Goal: Task Accomplishment & Management: Manage account settings

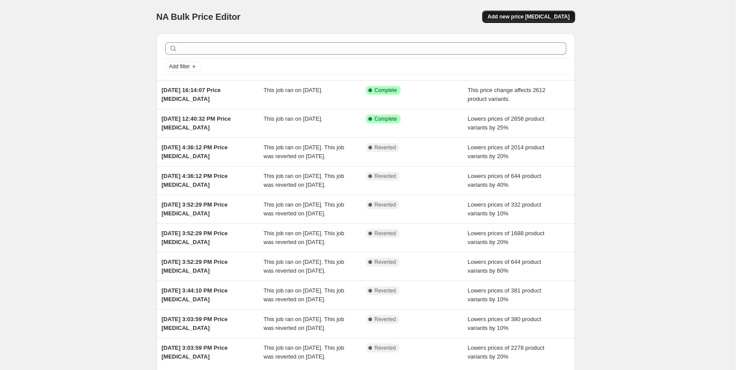
click at [523, 19] on span "Add new price [MEDICAL_DATA]" at bounding box center [529, 16] width 82 height 7
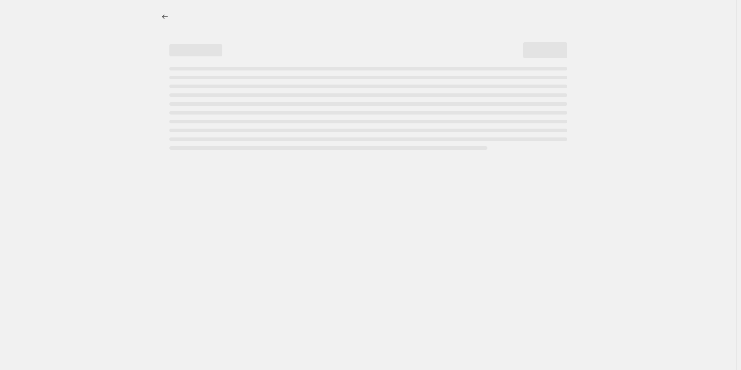
select select "percentage"
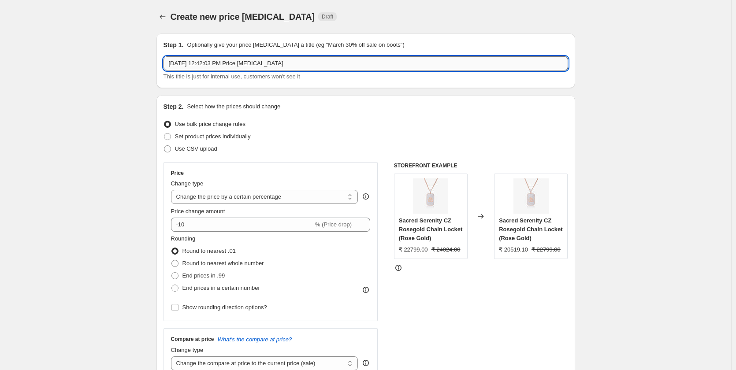
click at [216, 64] on input "[DATE] 12:42:03 PM Price [MEDICAL_DATA]" at bounding box center [366, 63] width 405 height 14
paste input "[DATE]-[DATE]"
type input "[DATE]-[DATE] inventory below 5"
click at [176, 263] on span at bounding box center [174, 263] width 7 height 7
click at [172, 261] on input "Round to nearest whole number" at bounding box center [171, 260] width 0 height 0
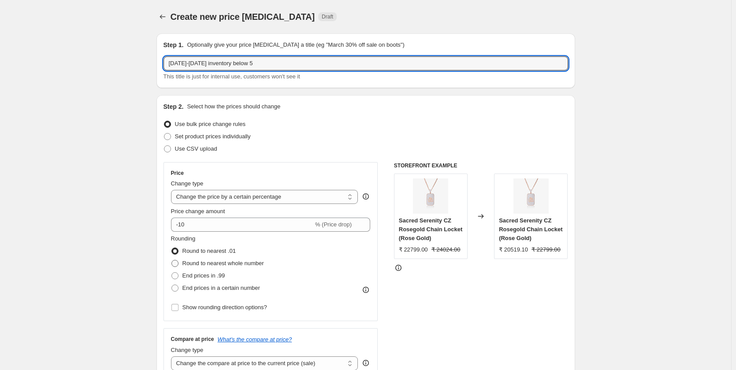
radio input "true"
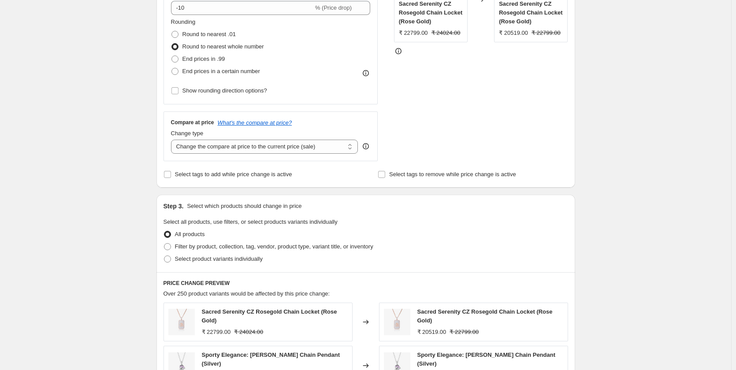
scroll to position [220, 0]
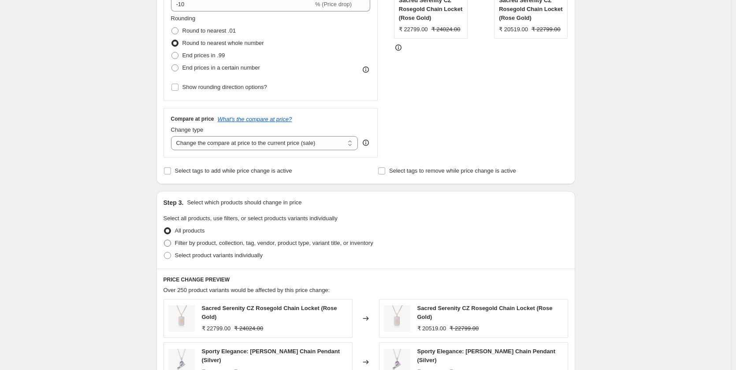
click at [168, 244] on span at bounding box center [167, 243] width 7 height 7
click at [164, 240] on input "Filter by product, collection, tag, vendor, product type, variant title, or inv…" at bounding box center [164, 240] width 0 height 0
radio input "true"
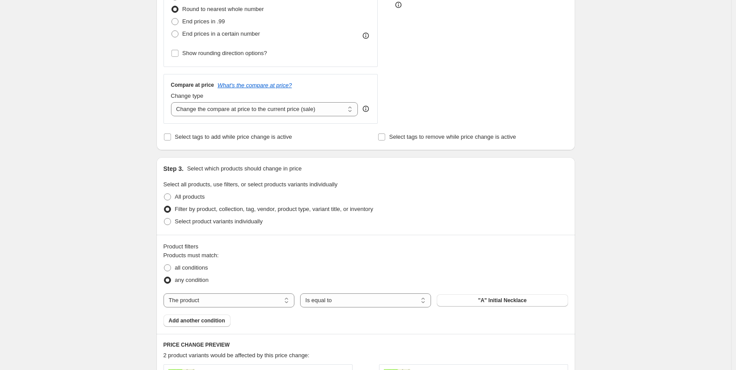
scroll to position [264, 0]
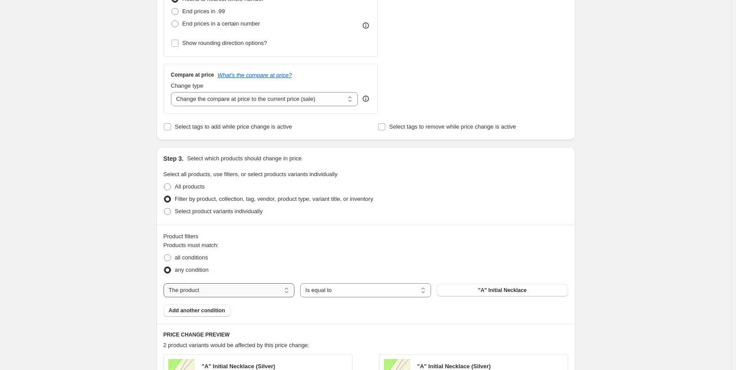
click at [217, 291] on select "The product The product's collection The product's tag The product's vendor The…" at bounding box center [229, 290] width 131 height 14
select select "collection"
click at [473, 288] on button "Adjustable Rings" at bounding box center [502, 290] width 131 height 12
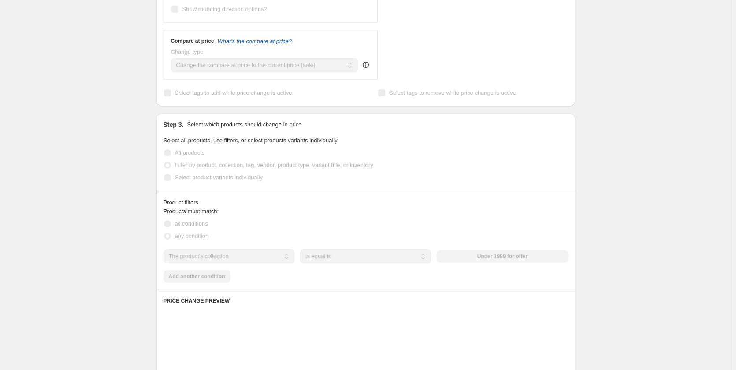
scroll to position [309, 0]
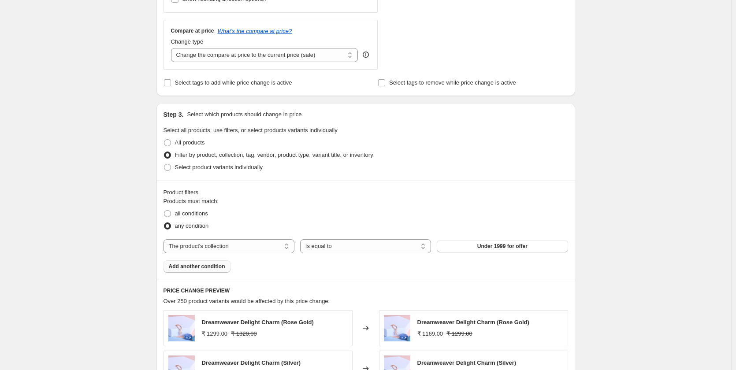
click at [179, 268] on span "Add another condition" at bounding box center [197, 266] width 56 height 7
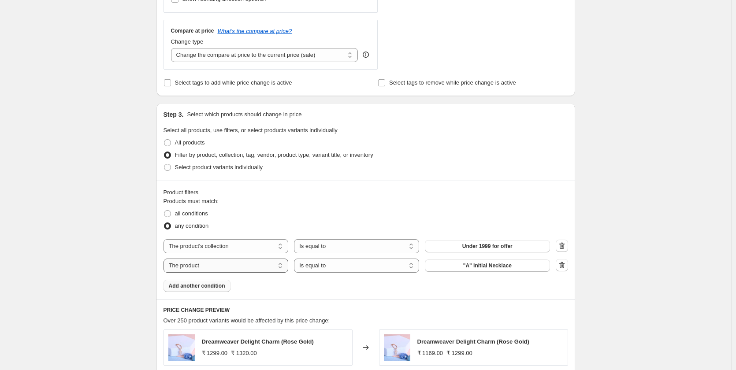
click at [191, 267] on select "The product The product's collection The product's tag The product's vendor The…" at bounding box center [226, 266] width 125 height 14
select select "product_status"
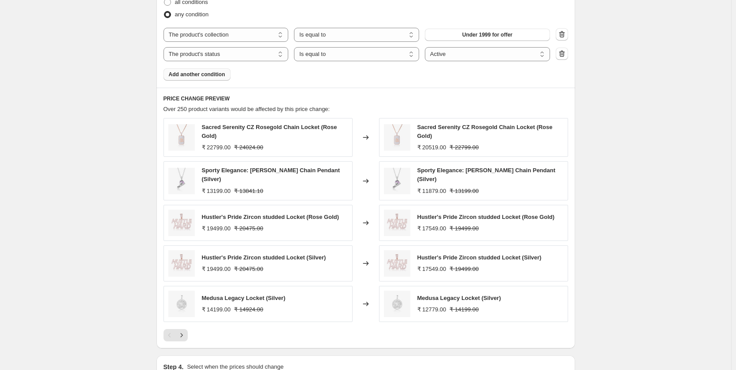
scroll to position [573, 0]
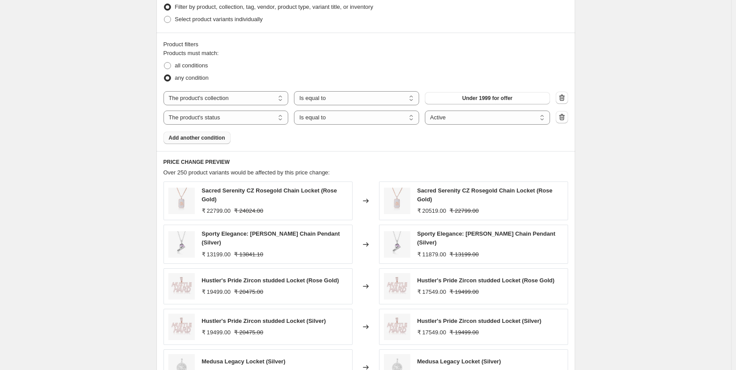
scroll to position [441, 0]
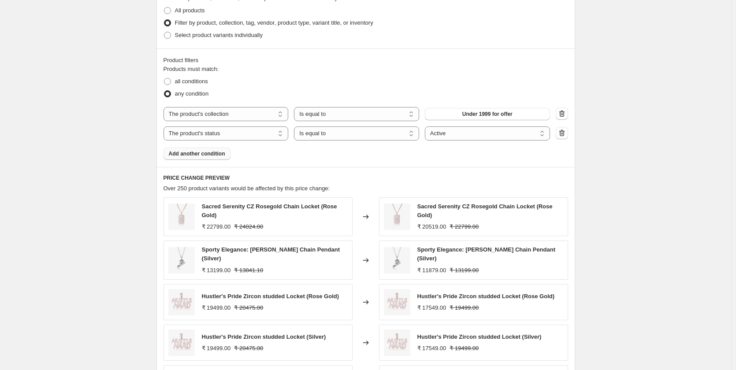
click at [628, 159] on div "Create new price [MEDICAL_DATA]. This page is ready Create new price [MEDICAL_D…" at bounding box center [365, 61] width 731 height 1005
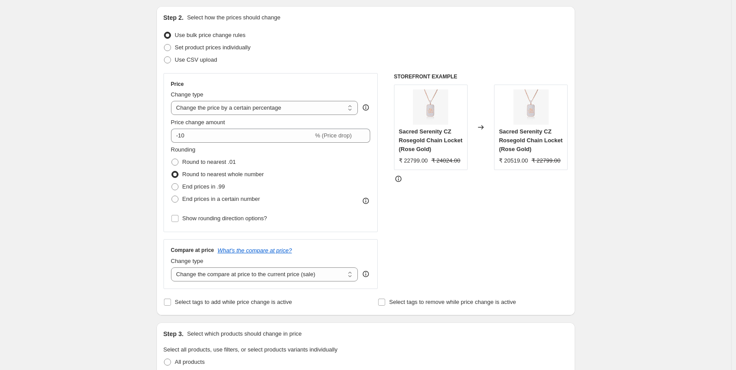
scroll to position [88, 0]
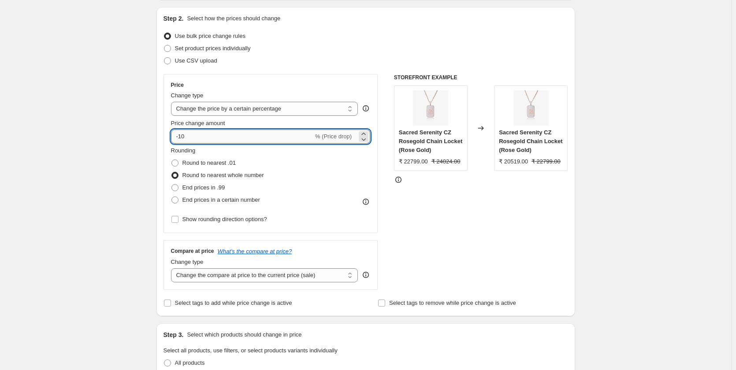
click at [192, 141] on input "-10" at bounding box center [242, 137] width 142 height 14
type input "-1"
type input "-20"
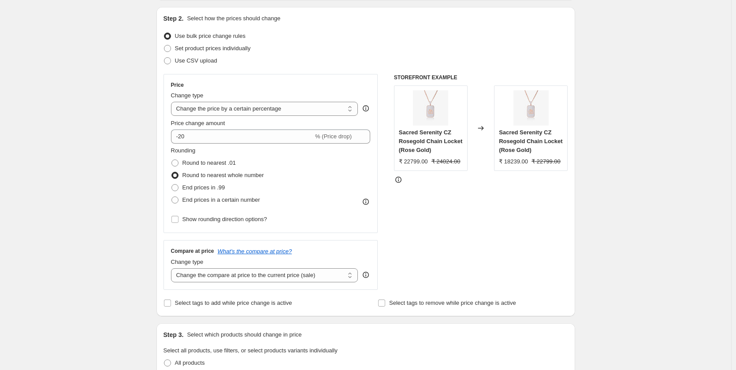
click at [260, 109] on select "Change the price to a certain amount Change the price by a certain amount Chang…" at bounding box center [264, 109] width 187 height 14
click at [173, 102] on select "Change the price to a certain amount Change the price by a certain amount Chang…" at bounding box center [264, 109] width 187 height 14
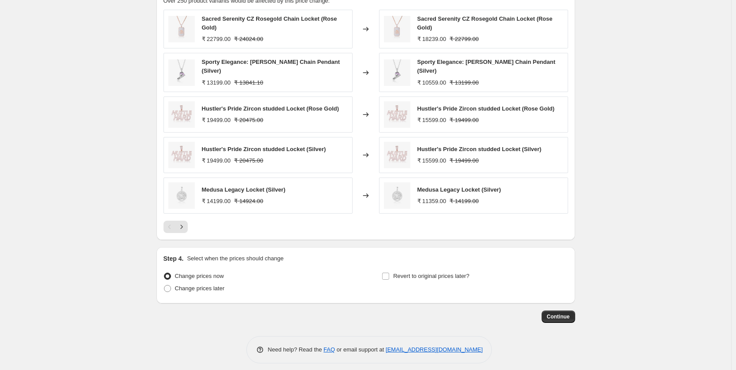
scroll to position [630, 0]
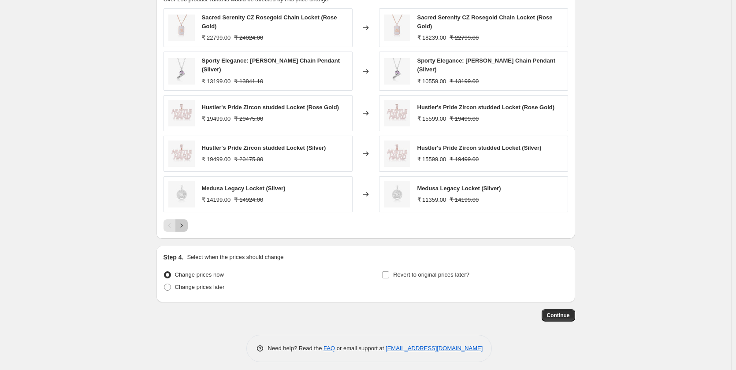
click at [182, 223] on icon "Next" at bounding box center [181, 225] width 2 height 4
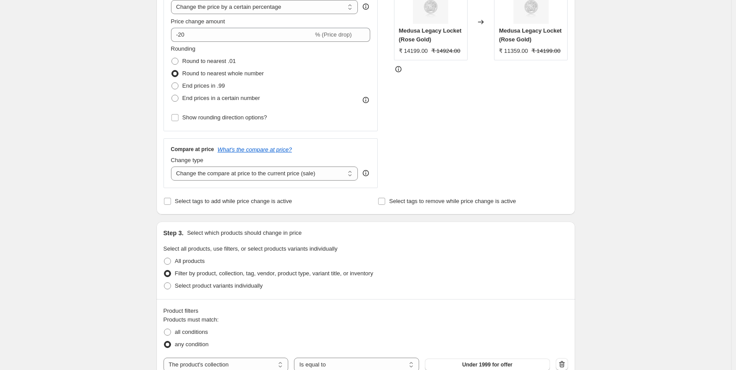
scroll to position [189, 0]
click at [262, 178] on select "Change the compare at price to the current price (sale) Change the compare at p…" at bounding box center [264, 175] width 187 height 14
click at [173, 168] on select "Change the compare at price to the current price (sale) Change the compare at p…" at bounding box center [264, 175] width 187 height 14
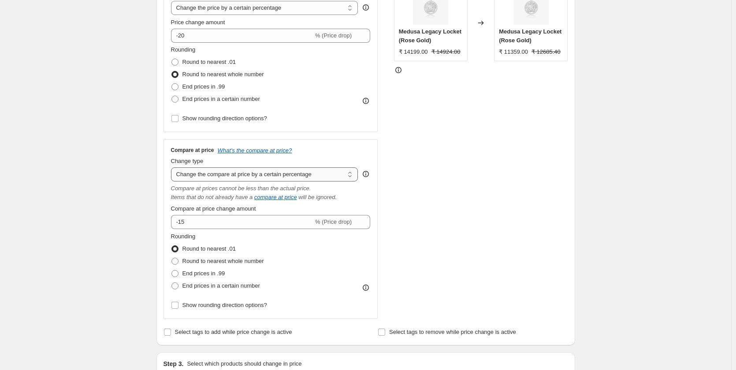
click at [224, 173] on select "Change the compare at price to the current price (sale) Change the compare at p…" at bounding box center [264, 175] width 187 height 14
select select "ep"
click at [173, 168] on select "Change the compare at price to the current price (sale) Change the compare at p…" at bounding box center [264, 175] width 187 height 14
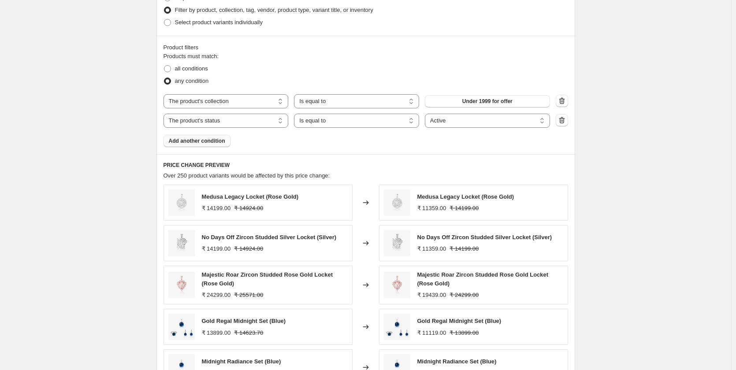
scroll to position [542, 0]
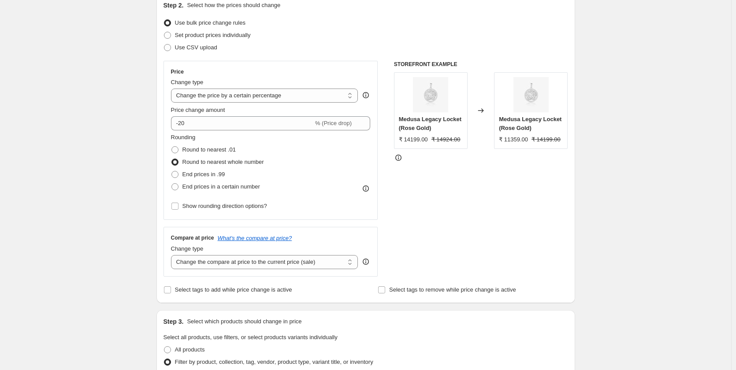
scroll to position [101, 0]
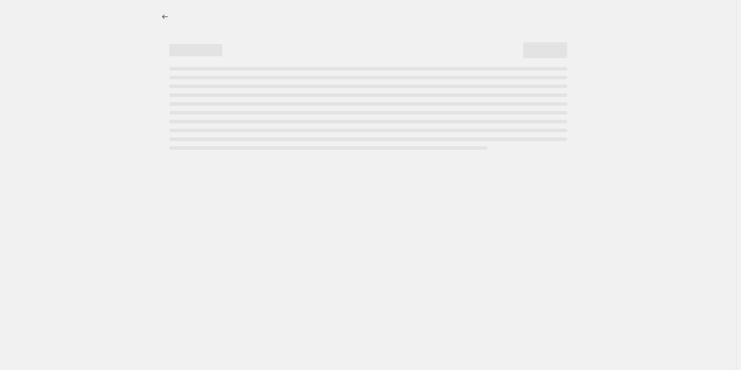
select select "percentage"
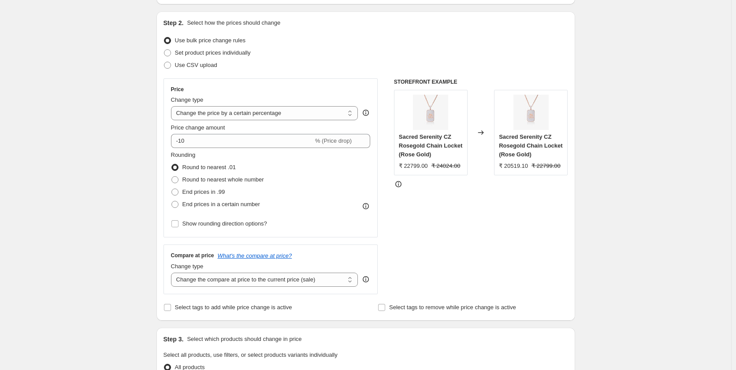
scroll to position [88, 0]
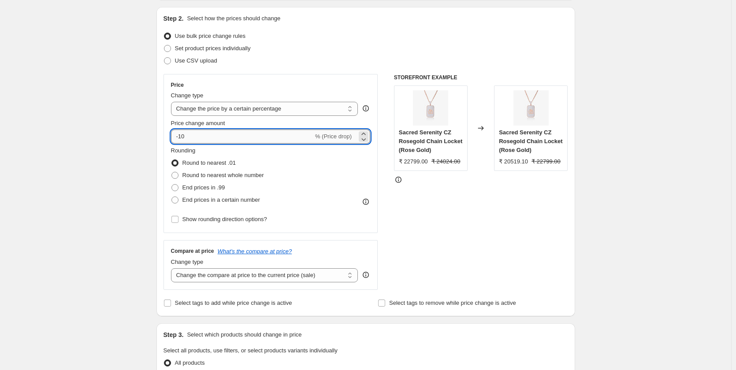
click at [204, 141] on input "-10" at bounding box center [242, 137] width 142 height 14
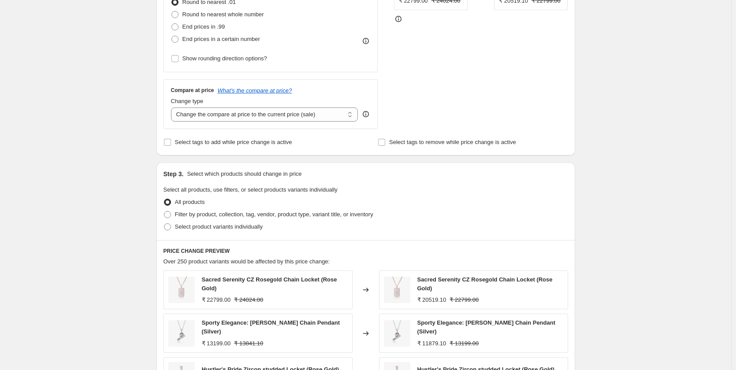
scroll to position [264, 0]
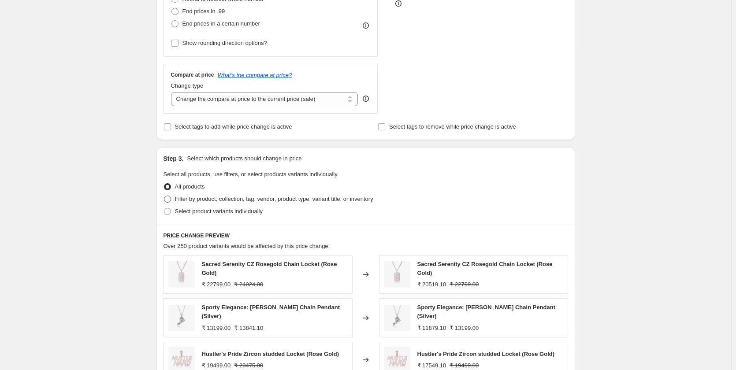
click at [171, 201] on span at bounding box center [167, 199] width 7 height 7
click at [164, 196] on input "Filter by product, collection, tag, vendor, product type, variant title, or inv…" at bounding box center [164, 196] width 0 height 0
radio input "true"
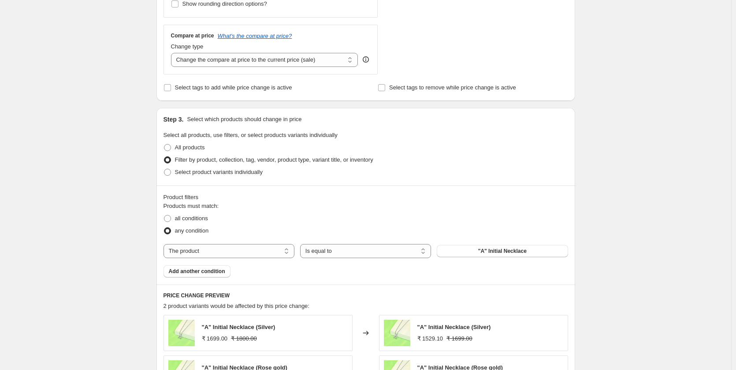
scroll to position [397, 0]
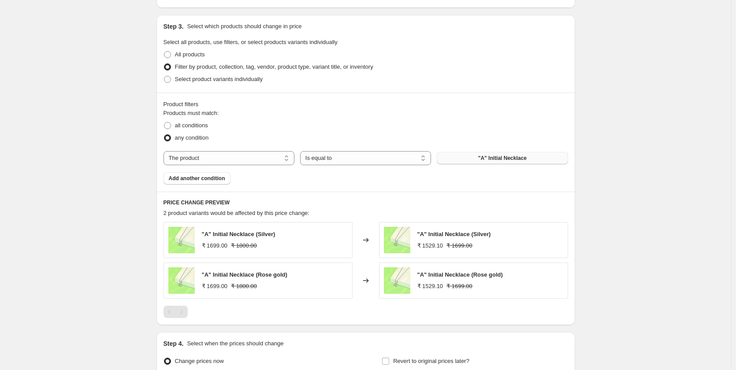
click at [515, 161] on span ""A" Initial Necklace" at bounding box center [502, 158] width 48 height 7
click at [204, 158] on select "The product The product's collection The product's tag The product's vendor The…" at bounding box center [229, 158] width 131 height 14
select select "collection"
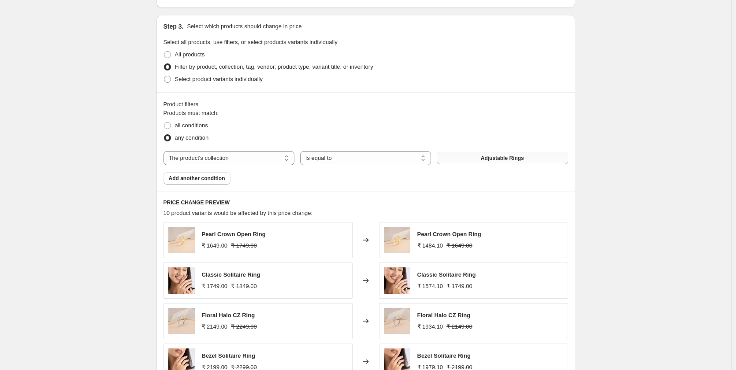
click at [503, 162] on button "Adjustable Rings" at bounding box center [502, 158] width 131 height 12
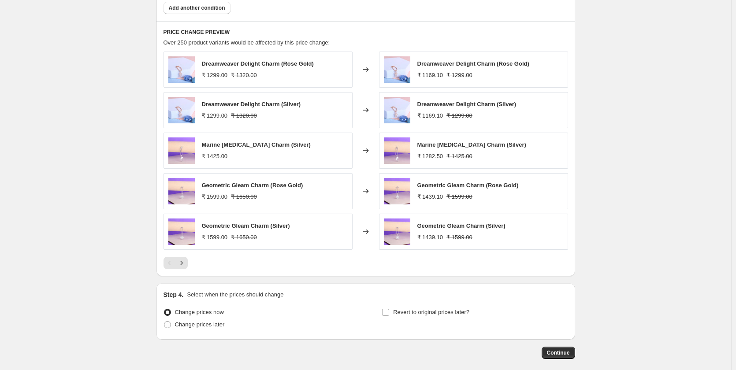
scroll to position [573, 0]
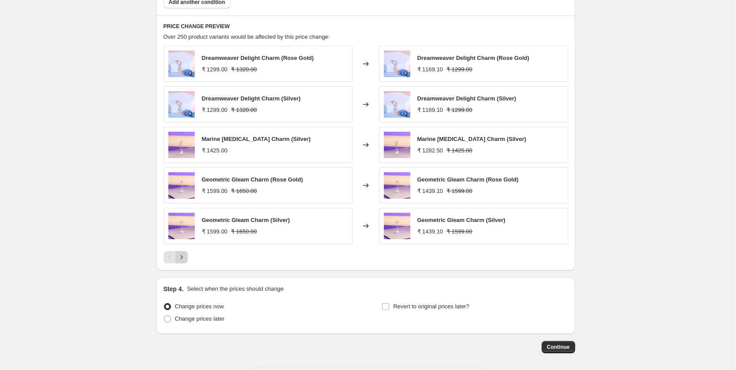
click at [181, 257] on icon "Next" at bounding box center [181, 257] width 9 height 9
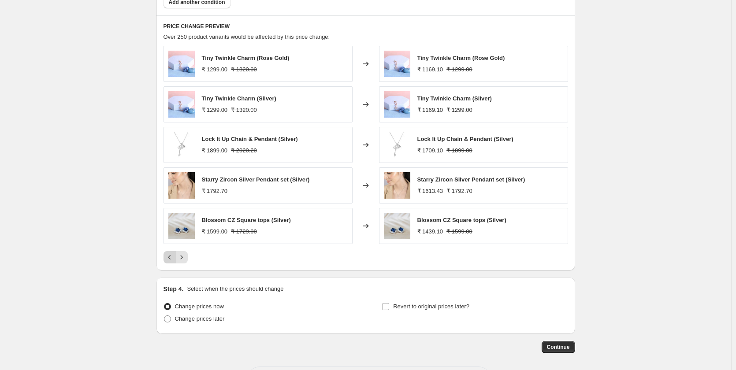
click at [171, 260] on icon "Previous" at bounding box center [169, 257] width 9 height 9
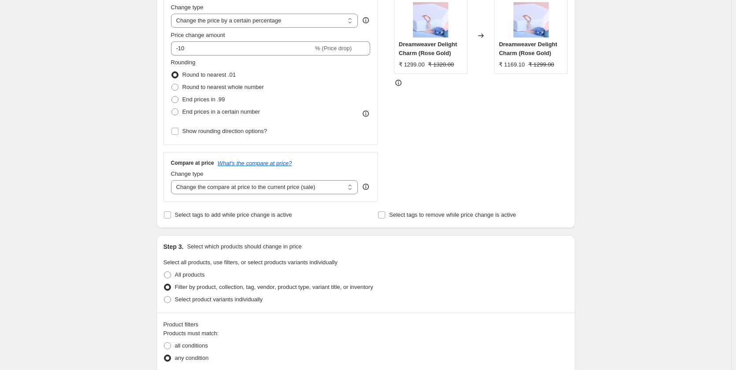
scroll to position [44, 0]
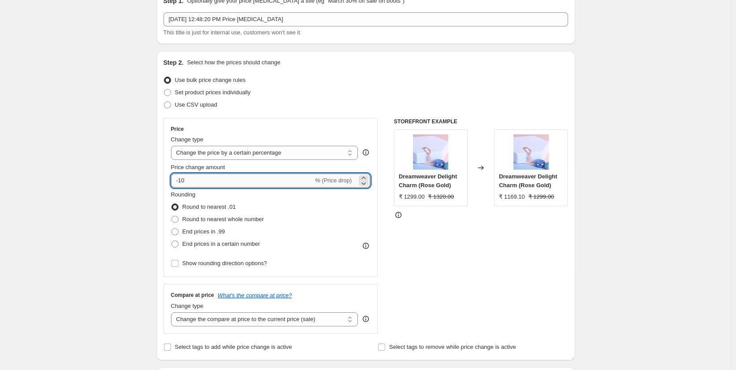
click at [184, 178] on input "-10" at bounding box center [242, 181] width 142 height 14
type input "-20"
click at [179, 218] on span at bounding box center [174, 219] width 7 height 7
click at [172, 216] on input "Round to nearest whole number" at bounding box center [171, 216] width 0 height 0
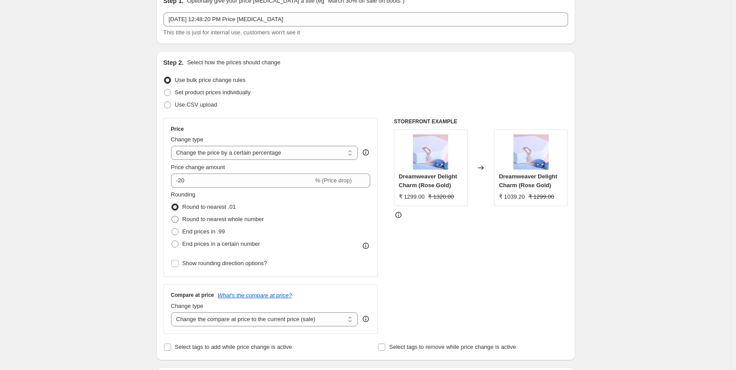
radio input "true"
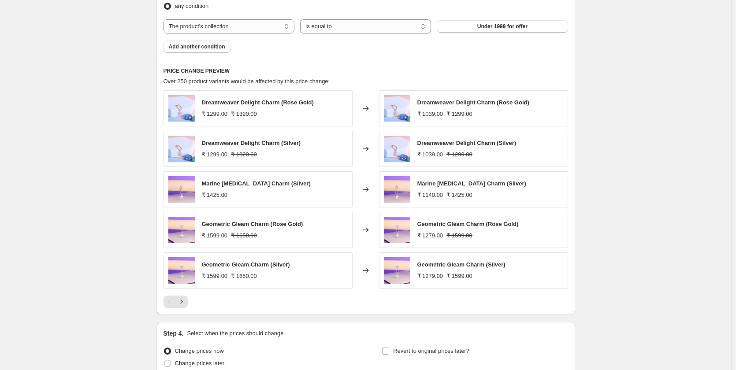
scroll to position [529, 0]
click at [183, 302] on icon "Next" at bounding box center [181, 301] width 9 height 9
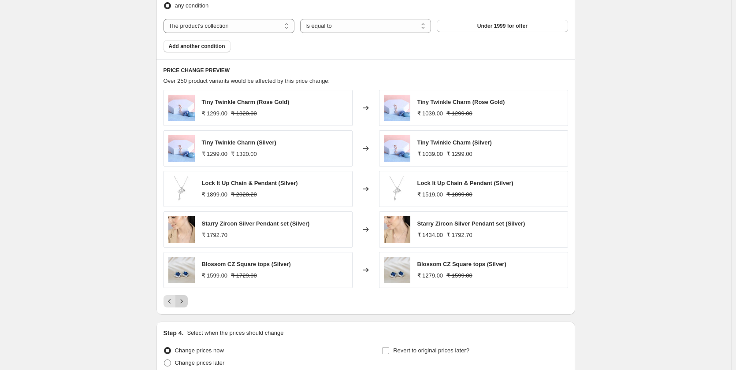
click at [183, 305] on icon "Next" at bounding box center [181, 301] width 9 height 9
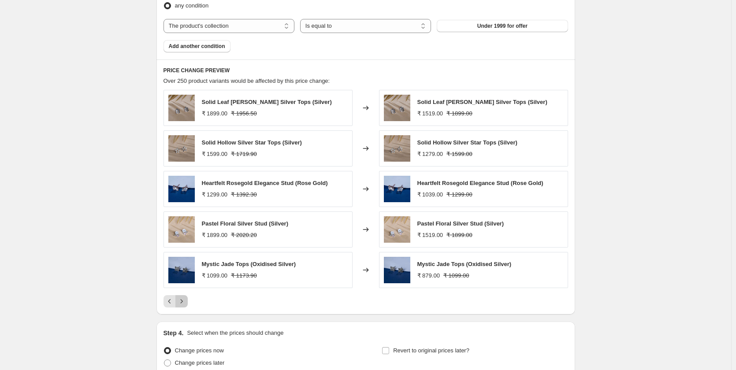
click at [183, 305] on icon "Next" at bounding box center [181, 301] width 9 height 9
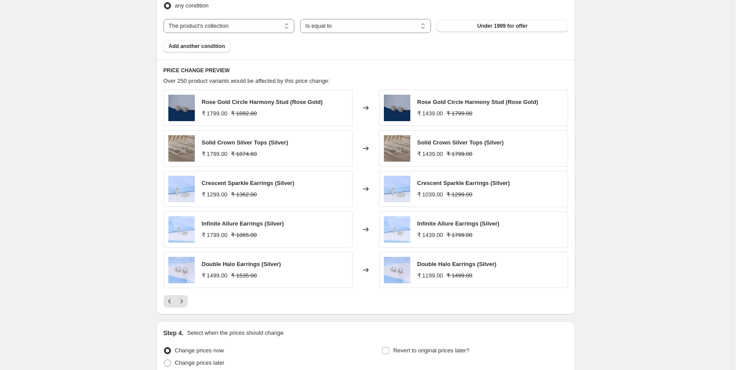
scroll to position [441, 0]
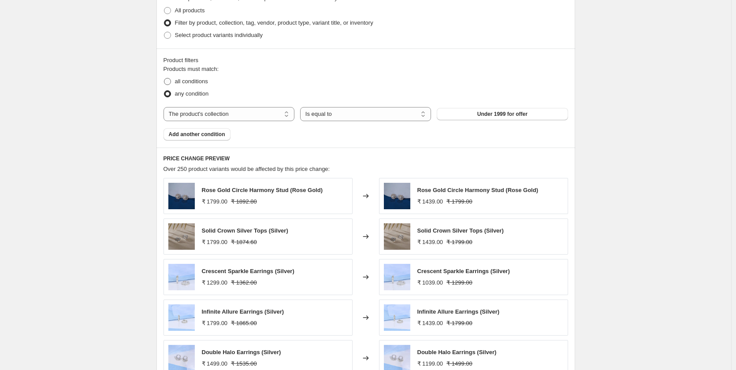
click at [174, 81] on label "all conditions" at bounding box center [186, 81] width 45 height 12
click at [164, 78] on input "all conditions" at bounding box center [164, 78] width 0 height 0
radio input "true"
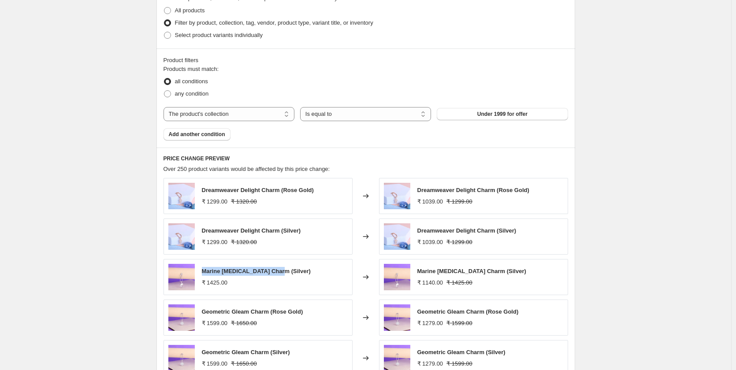
drag, startPoint x: 279, startPoint y: 273, endPoint x: 205, endPoint y: 272, distance: 74.1
click at [205, 272] on span "Marine [MEDICAL_DATA] Charm (Silver)" at bounding box center [256, 271] width 109 height 7
drag, startPoint x: 306, startPoint y: 231, endPoint x: 204, endPoint y: 232, distance: 101.8
click at [204, 232] on div "Dreamweaver Delight Charm (Silver) ₹ 1299.00 ₹ 1320.00" at bounding box center [258, 237] width 189 height 36
copy span "Dreamweaver Delight Charm (Silver)"
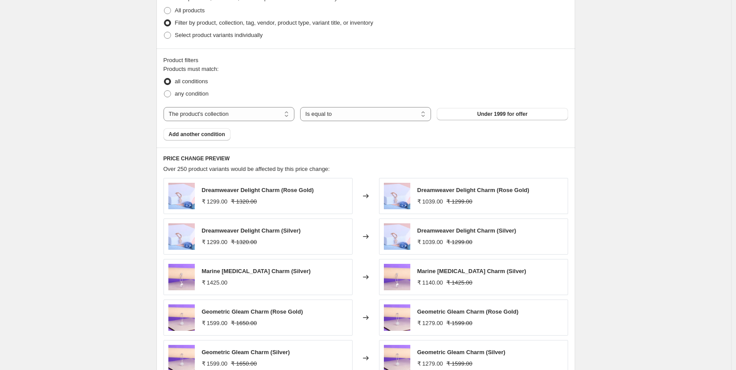
click at [138, 167] on div "Create new price change job. This page is ready Create new price change job Dra…" at bounding box center [365, 49] width 731 height 980
click at [188, 138] on span "Add another condition" at bounding box center [197, 134] width 56 height 7
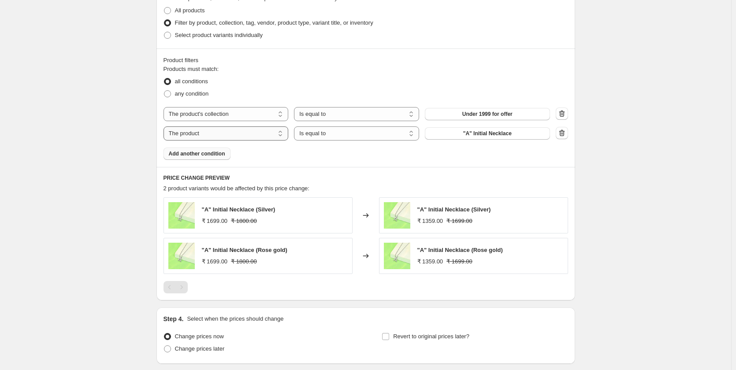
click at [217, 134] on select "The product The product's collection The product's tag The product's vendor The…" at bounding box center [226, 134] width 125 height 14
select select "product_status"
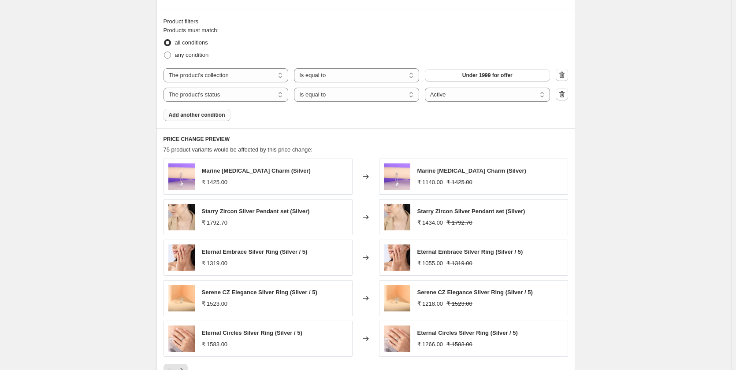
scroll to position [617, 0]
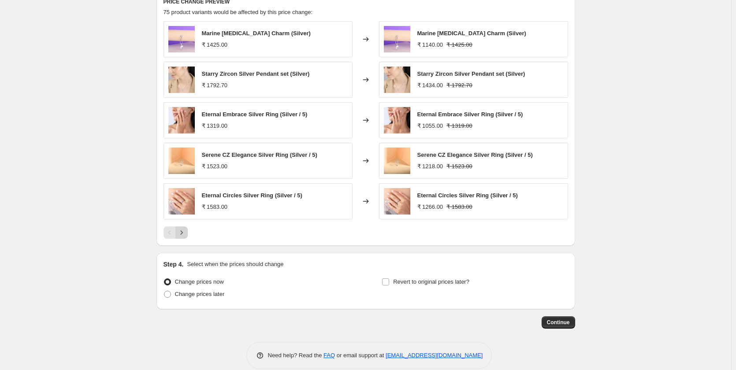
click at [182, 234] on icon "Next" at bounding box center [181, 232] width 9 height 9
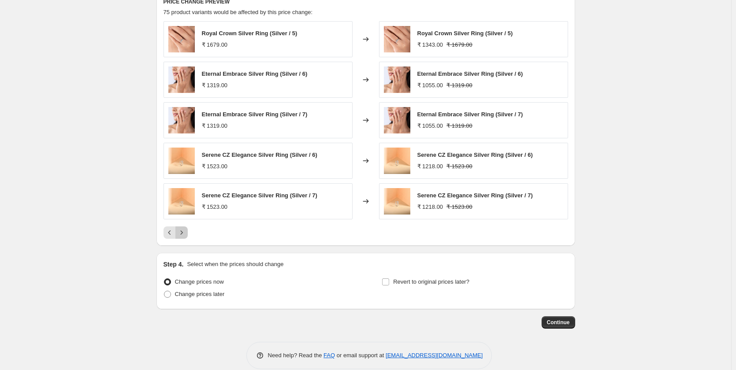
click at [182, 233] on icon "Next" at bounding box center [181, 232] width 9 height 9
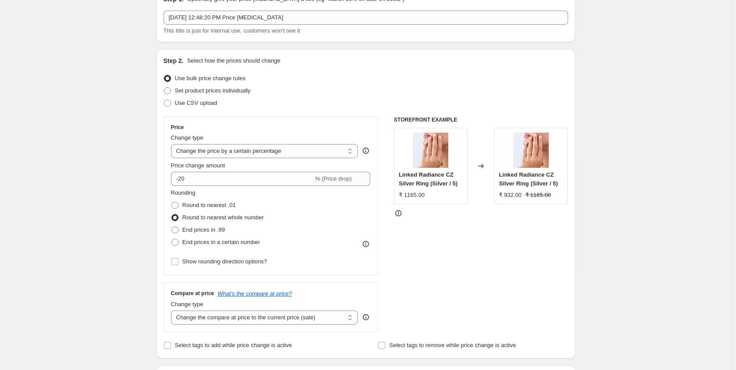
scroll to position [0, 0]
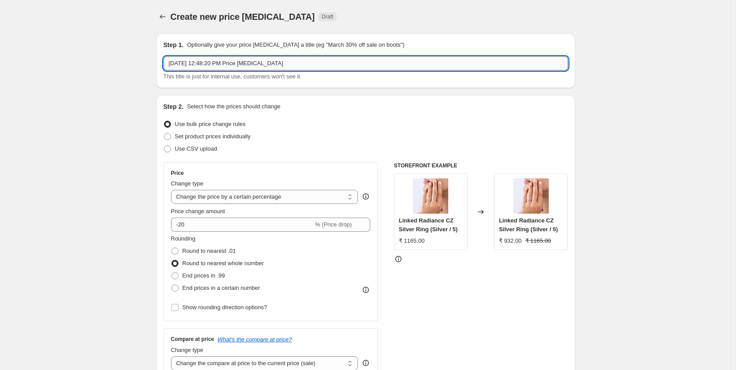
click at [295, 62] on input "Sep 1, 2025, 12:48:20 PM Price change job" at bounding box center [366, 63] width 405 height 14
click at [256, 65] on input "1000 - 1999 inventory below 5" at bounding box center [366, 63] width 405 height 14
type input "1000 - 1999 inventory below 5"
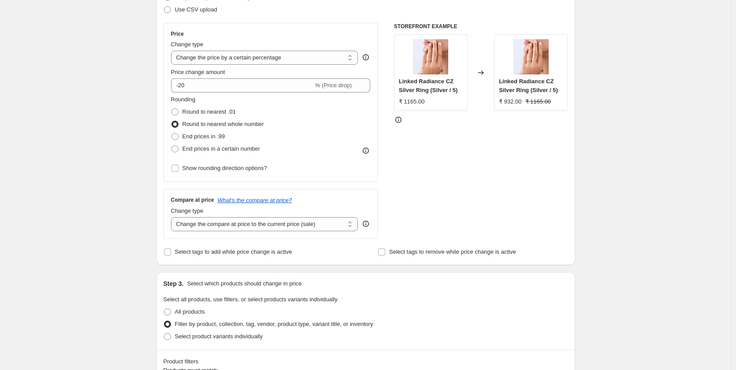
scroll to position [220, 0]
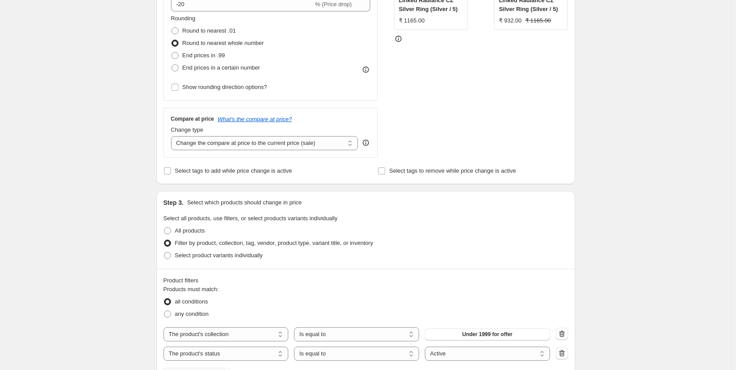
click at [132, 192] on div "Create new price change job. This page is ready Create new price change job Dra…" at bounding box center [365, 280] width 731 height 1000
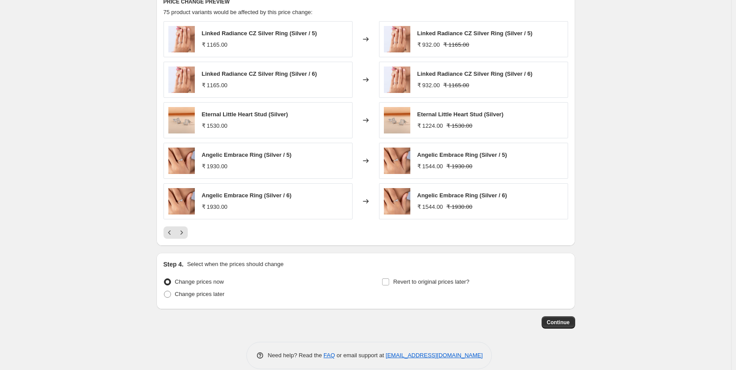
scroll to position [630, 0]
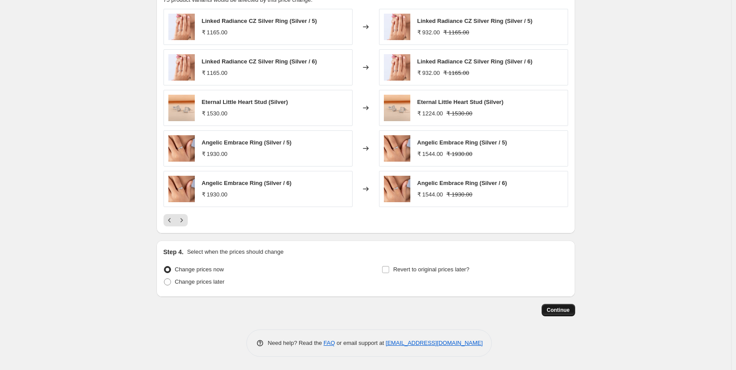
click at [555, 309] on span "Continue" at bounding box center [558, 310] width 23 height 7
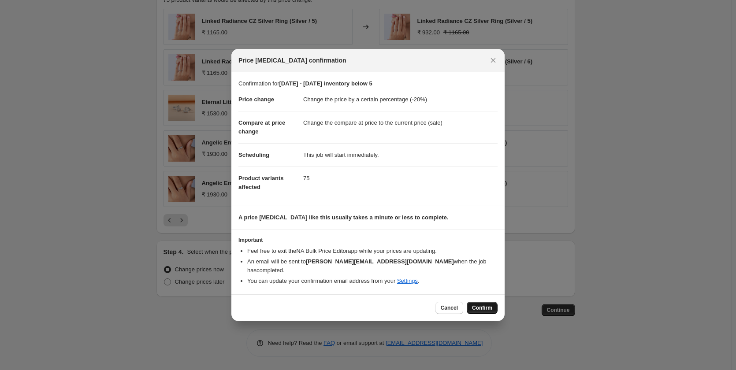
click at [480, 305] on span "Confirm" at bounding box center [482, 308] width 20 height 7
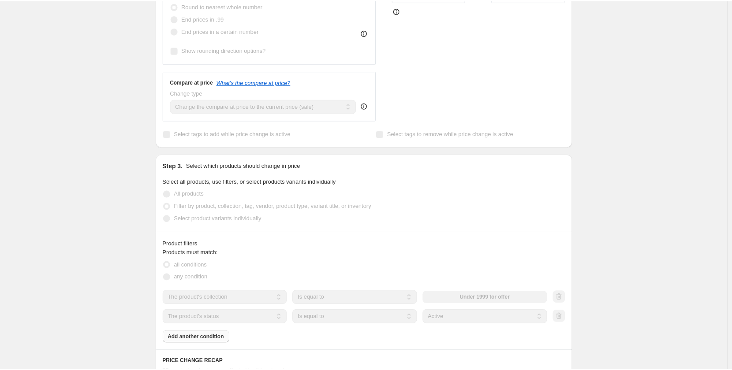
scroll to position [353, 0]
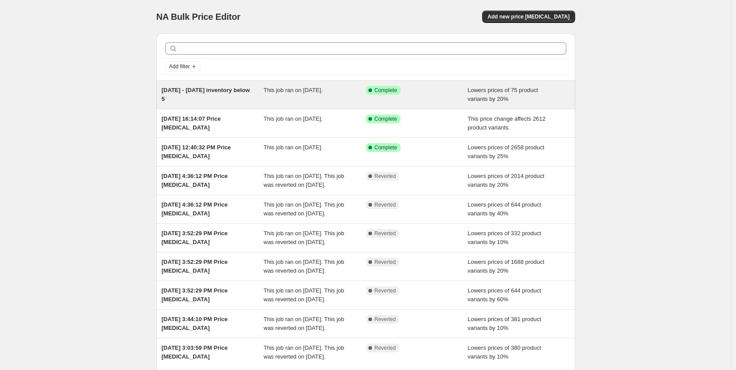
click at [313, 92] on span "This job ran on September 1, 2025." at bounding box center [293, 90] width 59 height 7
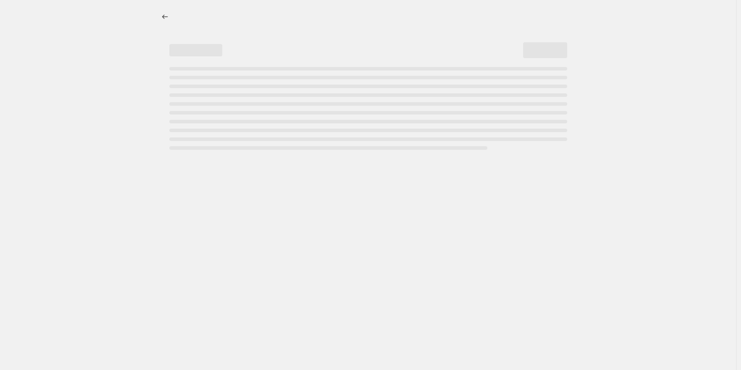
select select "percentage"
select select "collection"
select select "product_status"
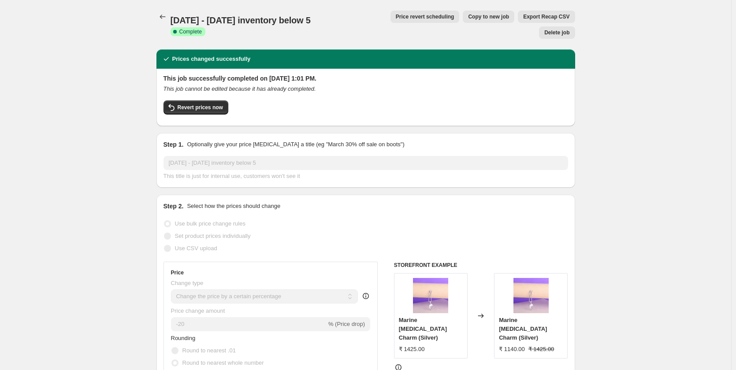
click at [468, 19] on span "Copy to new job" at bounding box center [488, 16] width 41 height 7
select select "percentage"
select select "collection"
select select "product_status"
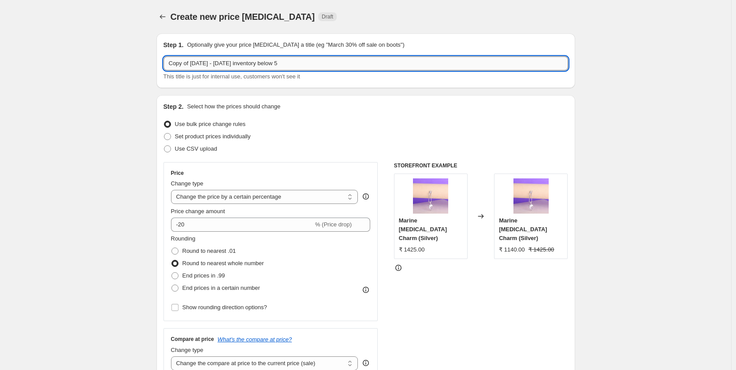
click at [192, 64] on input "Copy of 1000 - 1999 inventory below 5" at bounding box center [366, 63] width 405 height 14
type input "1000 - 1999 inventory below 5"
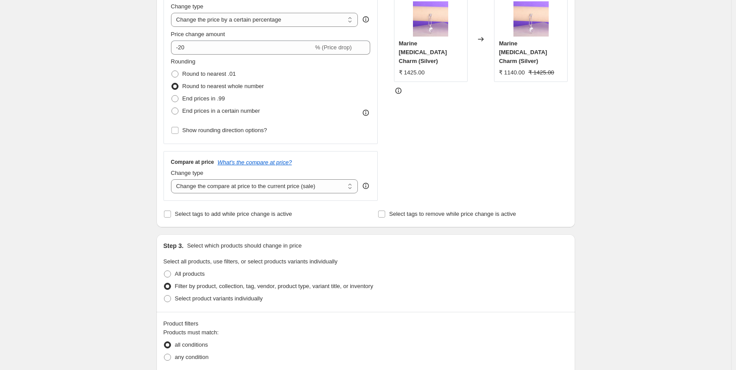
scroll to position [176, 0]
click at [178, 100] on span at bounding box center [174, 99] width 7 height 7
click at [172, 97] on input "End prices in .99" at bounding box center [171, 96] width 0 height 0
radio input "true"
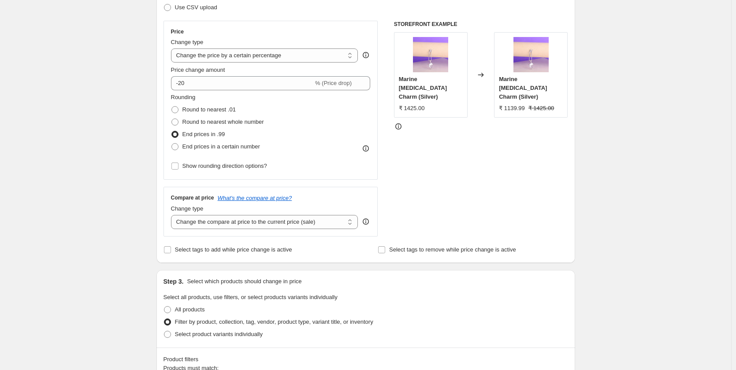
scroll to position [132, 0]
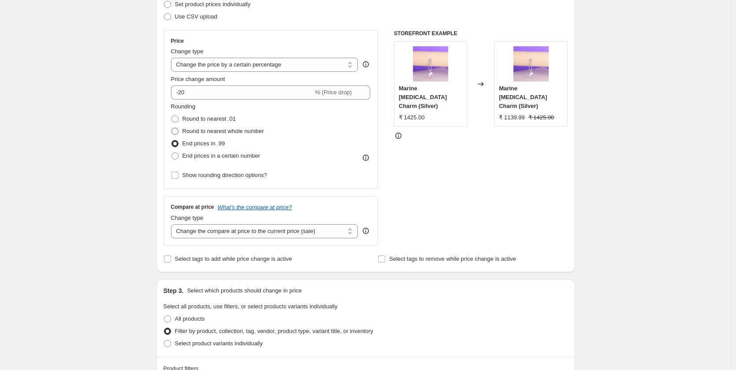
click at [175, 131] on span at bounding box center [174, 131] width 7 height 7
click at [172, 128] on input "Round to nearest whole number" at bounding box center [171, 128] width 0 height 0
radio input "true"
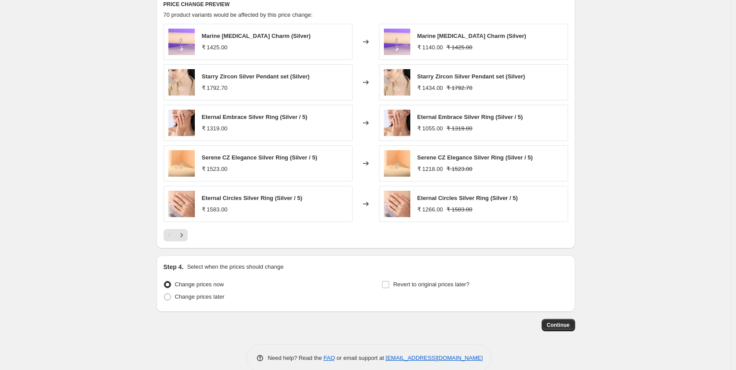
scroll to position [630, 0]
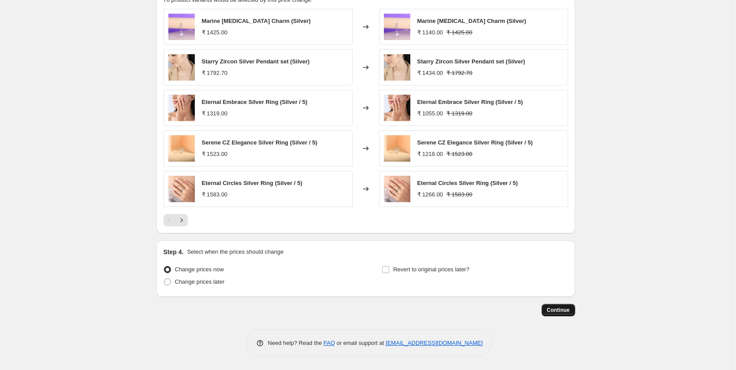
click at [561, 309] on span "Continue" at bounding box center [558, 310] width 23 height 7
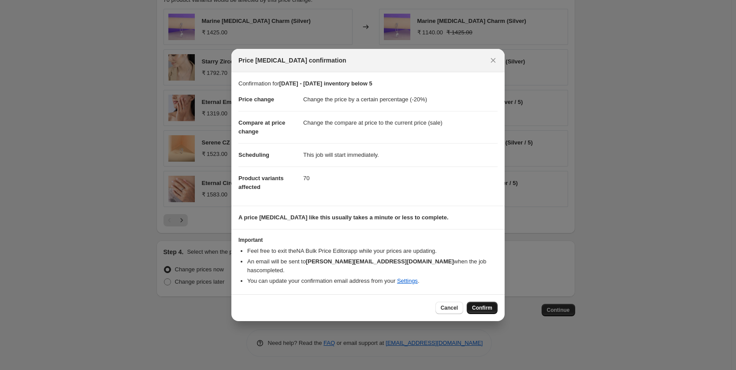
click at [487, 307] on span "Confirm" at bounding box center [482, 308] width 20 height 7
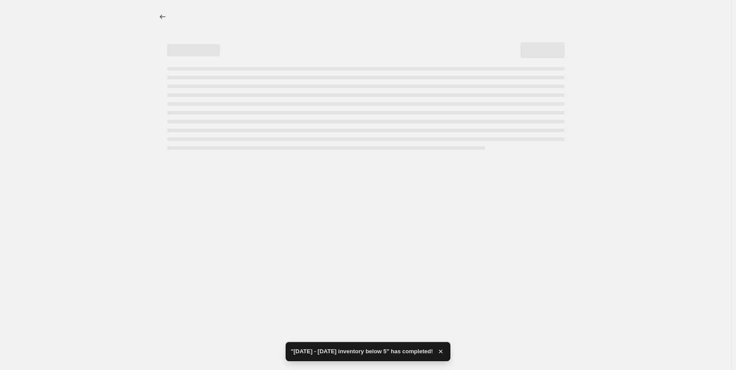
select select "percentage"
select select "collection"
select select "product_status"
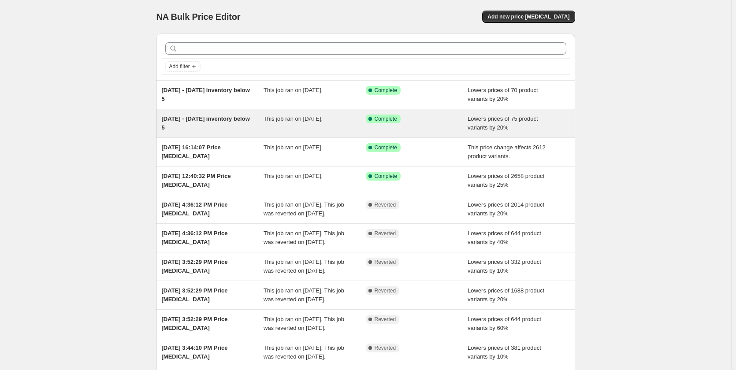
click at [315, 124] on div "This job ran on September 1, 2025." at bounding box center [315, 124] width 102 height 18
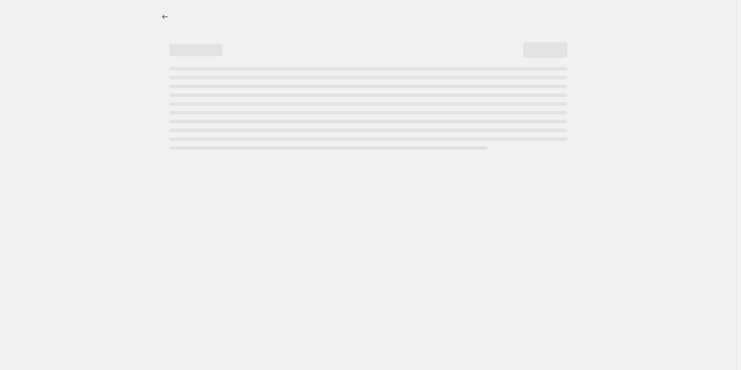
select select "percentage"
select select "collection"
select select "product_status"
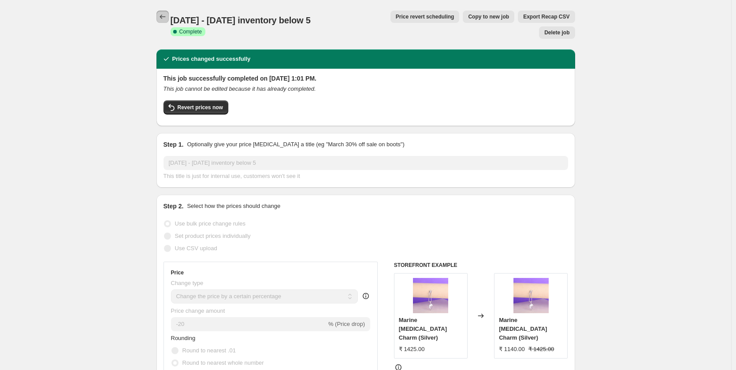
click at [164, 15] on icon "Price change jobs" at bounding box center [162, 16] width 9 height 9
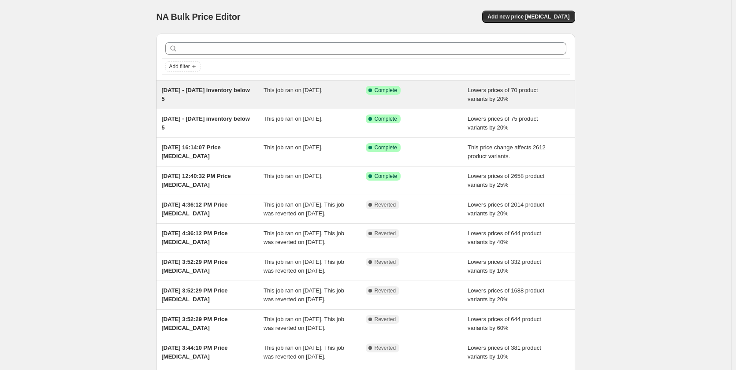
click at [283, 89] on span "This job ran on September 1, 2025." at bounding box center [293, 90] width 59 height 7
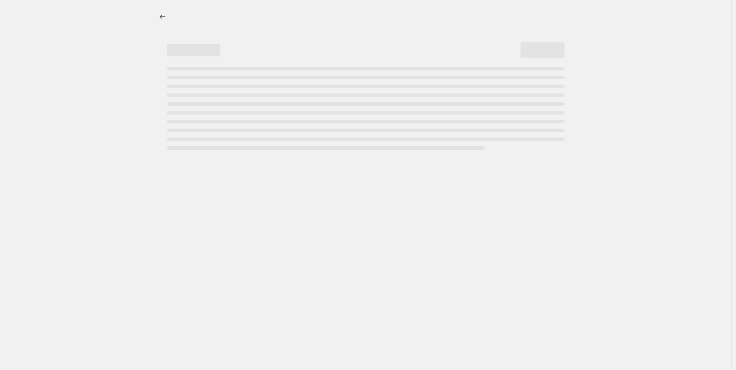
select select "percentage"
select select "collection"
select select "product_status"
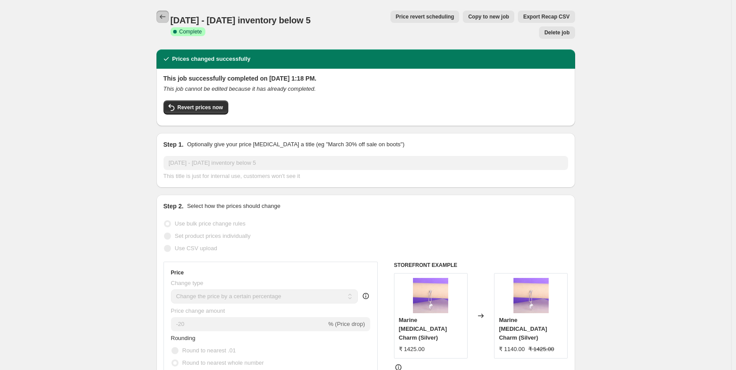
click at [165, 16] on icon "Price change jobs" at bounding box center [162, 16] width 9 height 9
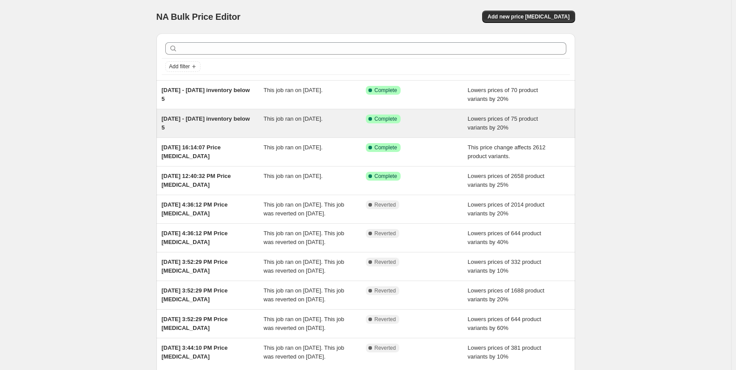
click at [323, 119] on span "This job ran on September 1, 2025." at bounding box center [293, 118] width 59 height 7
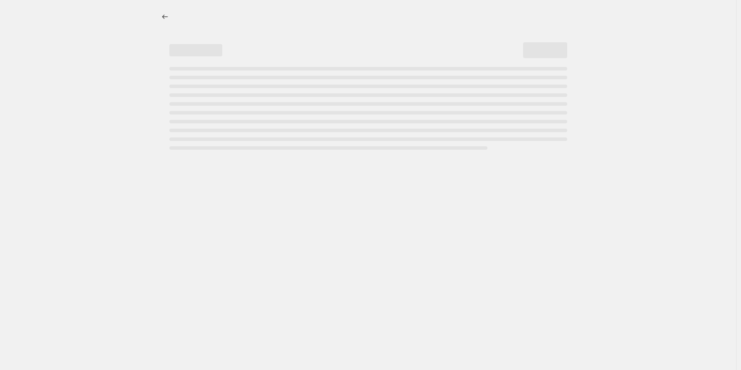
select select "percentage"
select select "collection"
select select "product_status"
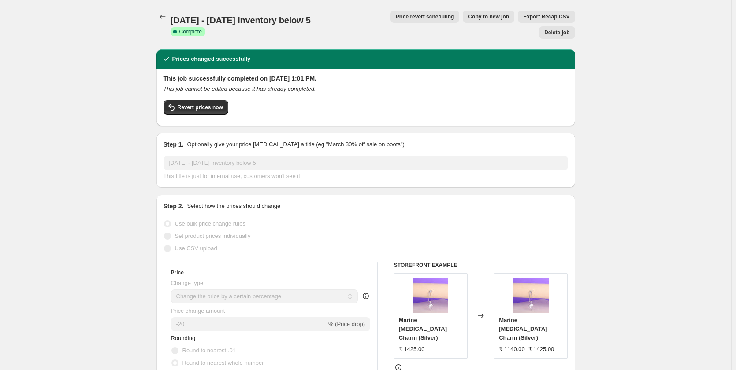
click at [560, 29] on span "Delete job" at bounding box center [556, 32] width 25 height 7
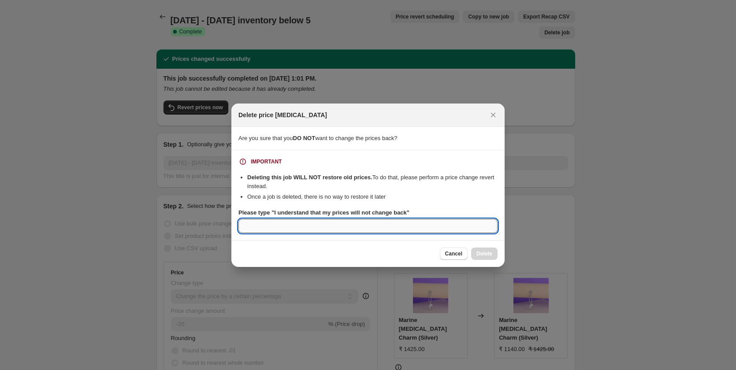
click at [339, 225] on input "Please type "I understand that my prices will not change back"" at bounding box center [367, 226] width 259 height 14
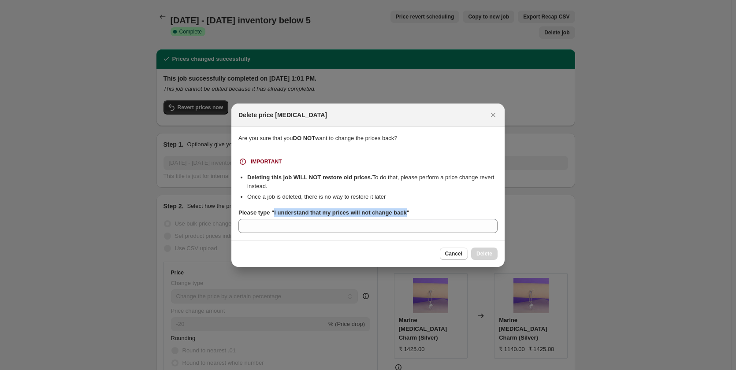
drag, startPoint x: 273, startPoint y: 212, endPoint x: 404, endPoint y: 212, distance: 130.5
click at [404, 212] on b "Please type "I understand that my prices will not change back"" at bounding box center [323, 212] width 171 height 7
copy b "I understand that my prices will not change back"
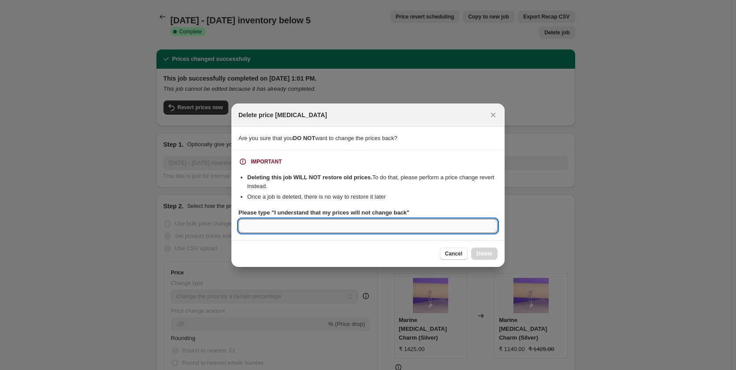
click at [308, 227] on input "Please type "I understand that my prices will not change back"" at bounding box center [367, 226] width 259 height 14
paste input "I understand that my prices will not change back"
type input "I understand that my prices will not change back"
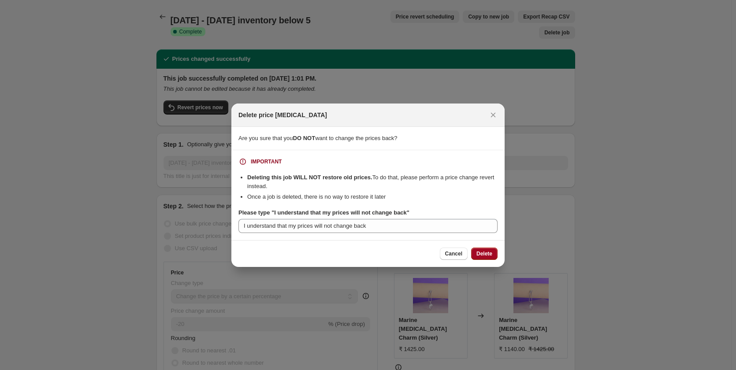
click at [488, 257] on span "Delete" at bounding box center [484, 253] width 16 height 7
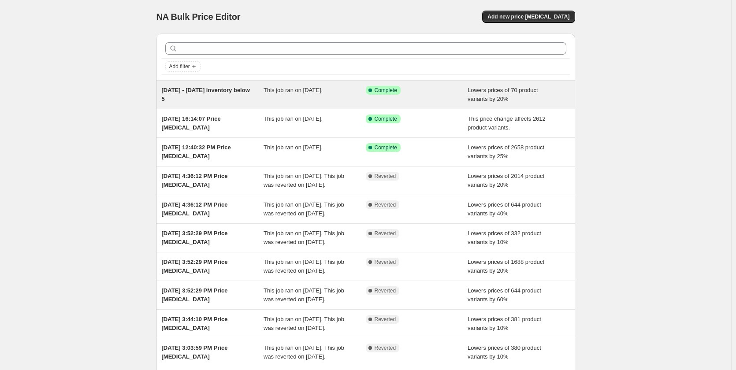
click at [296, 94] on div "This job ran on September 1, 2025." at bounding box center [315, 95] width 102 height 18
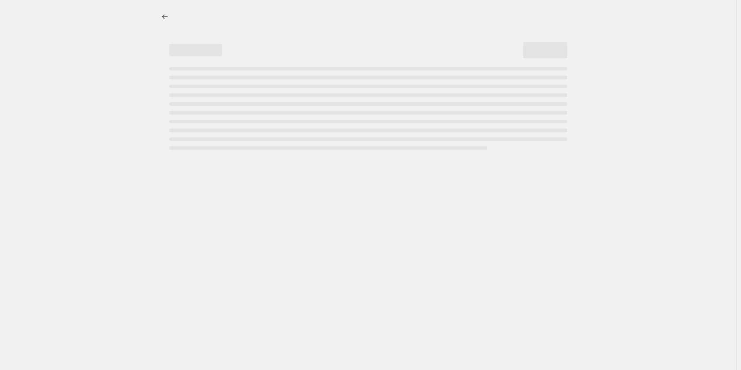
select select "percentage"
select select "collection"
select select "product_status"
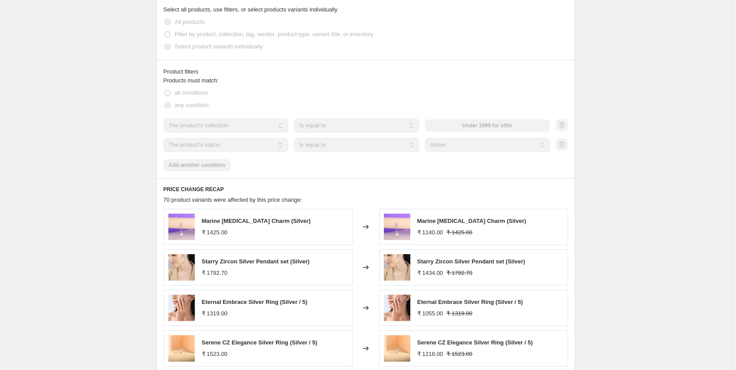
scroll to position [573, 0]
